Goal: Use online tool/utility: Use online tool/utility

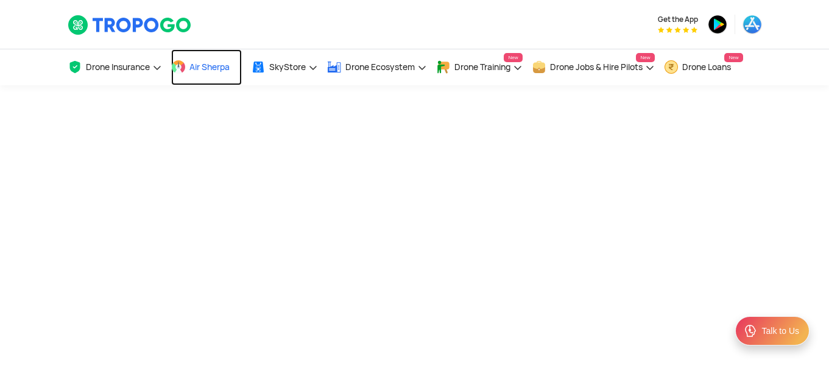
click at [194, 64] on span "Air Sherpa" at bounding box center [209, 67] width 40 height 10
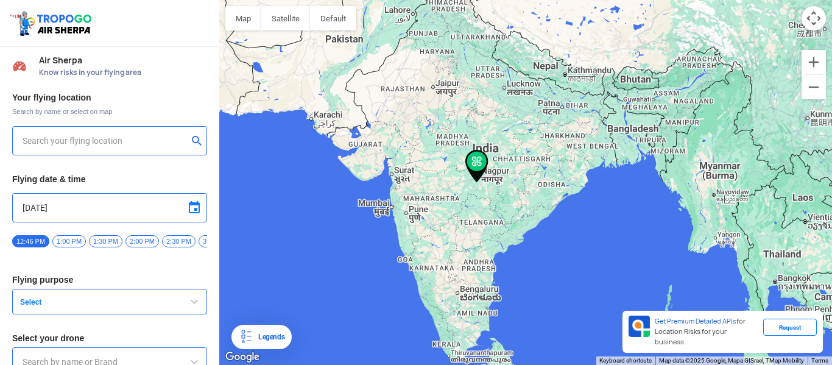
type input "144, Khattalwada, Wadgaon, Maharashtra 442301, India"
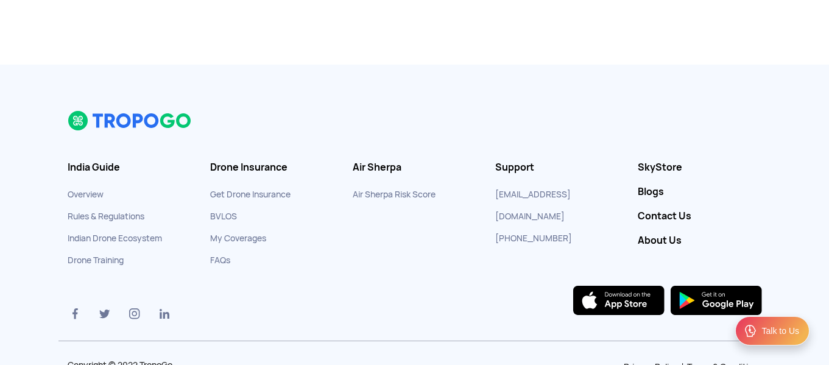
scroll to position [362, 0]
